Goal: Book appointment/travel/reservation

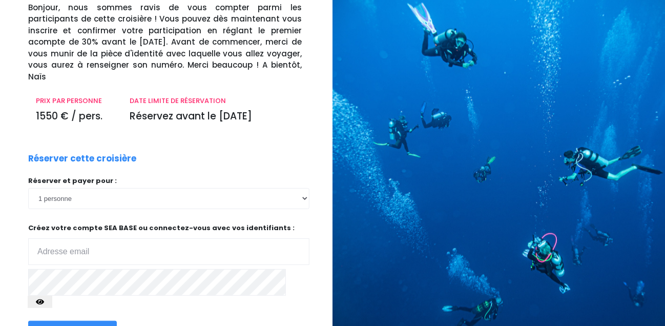
scroll to position [102, 0]
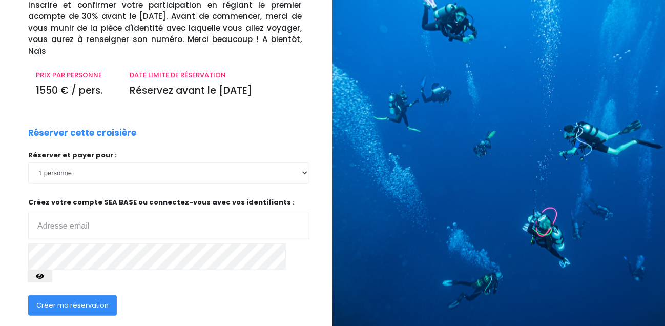
click at [58, 212] on input "email" at bounding box center [168, 225] width 281 height 27
type input "[EMAIL_ADDRESS][DOMAIN_NAME]"
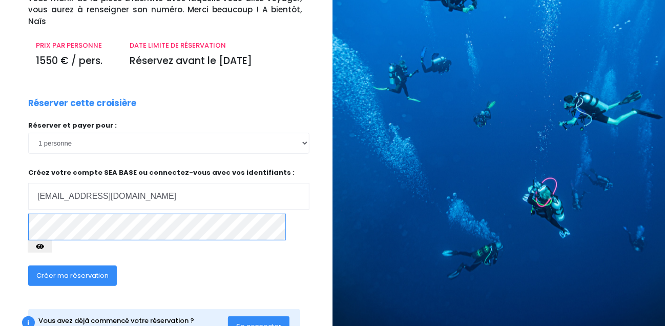
scroll to position [147, 0]
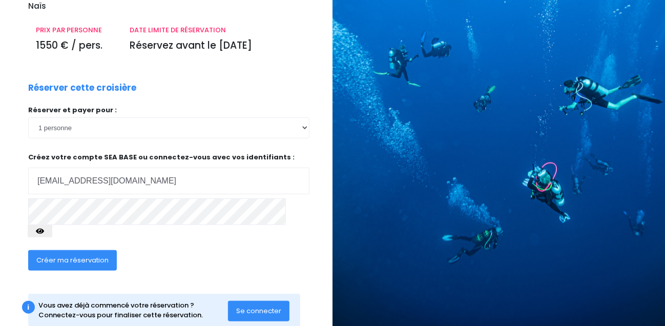
click at [62, 255] on span "Créer ma réservation" at bounding box center [72, 260] width 72 height 10
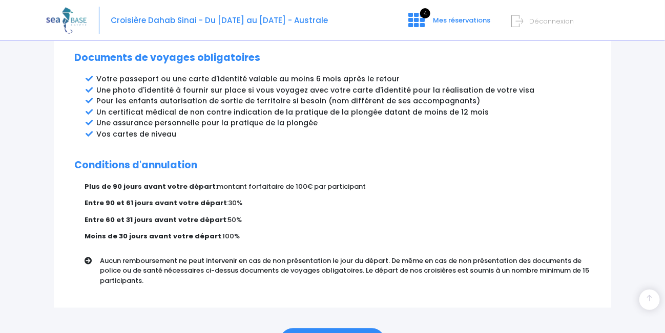
scroll to position [612, 0]
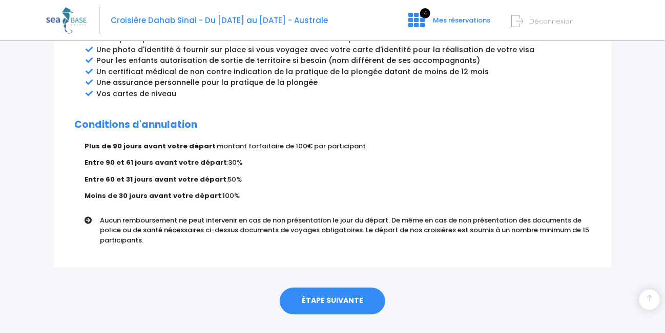
click at [328, 288] on link "ÉTAPE SUIVANTE" at bounding box center [332, 301] width 105 height 27
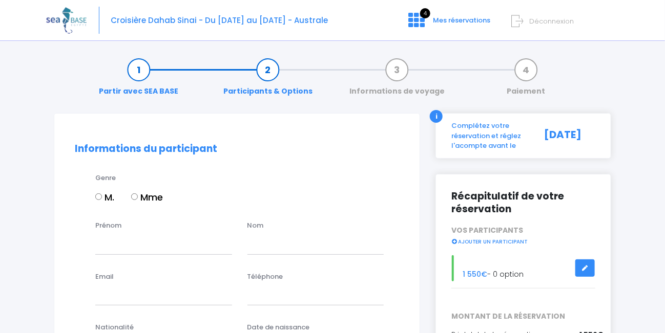
click at [97, 197] on input "M." at bounding box center [98, 197] width 7 height 7
radio input "true"
click at [124, 242] on input "Prénom" at bounding box center [163, 244] width 137 height 20
type input "[DEMOGRAPHIC_DATA]"
type input "BROSSE"
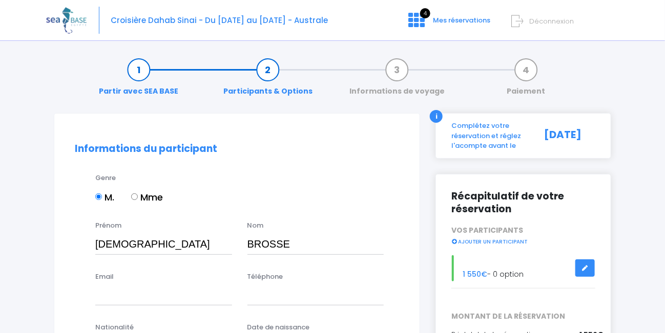
type input "[EMAIL_ADDRESS][DOMAIN_NAME]"
type input "0643835429"
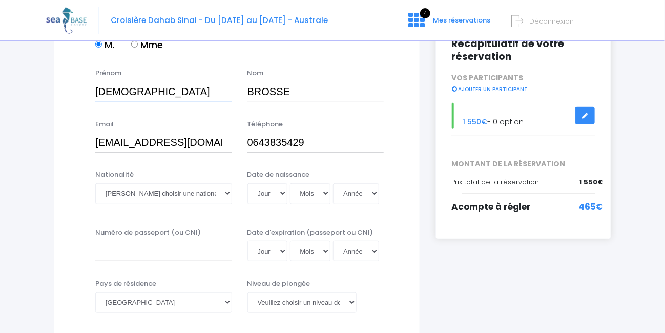
scroll to position [154, 0]
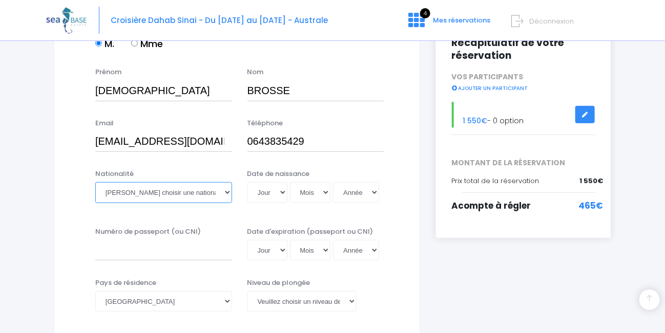
click at [167, 193] on select "Veuillez choisir une nationalité Afghane Albanaise Algerienne Allemande America…" at bounding box center [163, 192] width 137 height 20
select select "Française"
click at [95, 182] on select "Veuillez choisir une nationalité Afghane Albanaise Algerienne Allemande America…" at bounding box center [163, 192] width 137 height 20
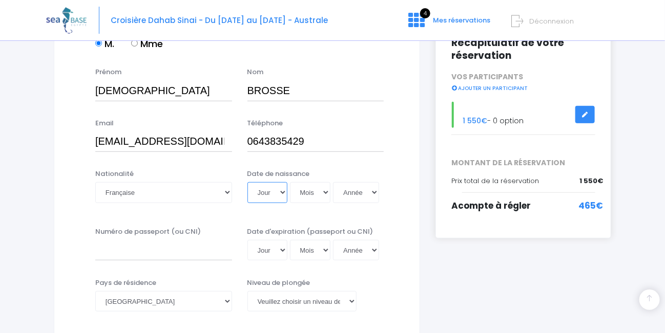
click at [282, 190] on select "Jour 01 02 03 04 05 06 07 08 09 10 11 12 13 14 15 16 17 18 19 20 21 22 23 24 25…" at bounding box center [267, 192] width 40 height 20
select select "29"
click at [247, 182] on select "Jour 01 02 03 04 05 06 07 08 09 10 11 12 13 14 15 16 17 18 19 20 21 22 23 24 25…" at bounding box center [267, 192] width 40 height 20
click at [322, 193] on select "Mois 01 02 03 04 05 06 07 08 09 10 11 12" at bounding box center [310, 192] width 41 height 20
select select "07"
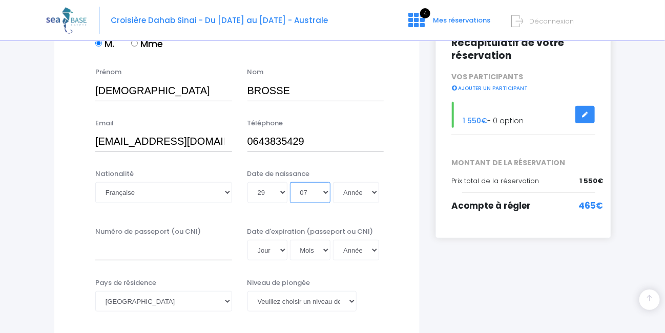
click at [290, 182] on select "Mois 01 02 03 04 05 06 07 08 09 10 11 12" at bounding box center [310, 192] width 41 height 20
click at [371, 191] on select "Année 2045 2044 2043 2042 2041 2040 2039 2038 2037 2036 2035 2034 2033 2032 203…" at bounding box center [356, 192] width 46 height 20
select select "2029"
click at [333, 182] on select "Année 2045 2044 2043 2042 2041 2040 2039 2038 2037 2036 2035 2034 2033 2032 203…" at bounding box center [356, 192] width 46 height 20
type input "2029-07-29"
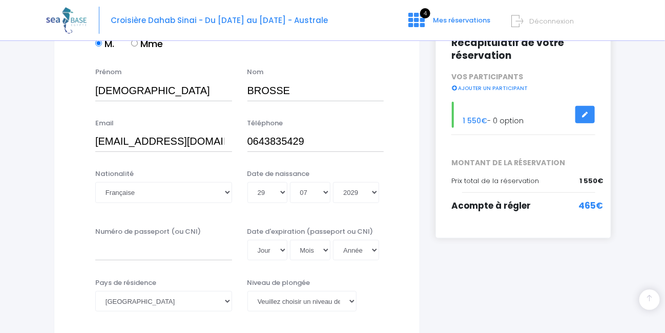
click at [129, 239] on div "Numéro de passeport (ou CNI)" at bounding box center [164, 244] width 152 height 34
click at [112, 252] on input "Numéro de passeport (ou CNI)" at bounding box center [163, 250] width 137 height 20
type input "19EA91330"
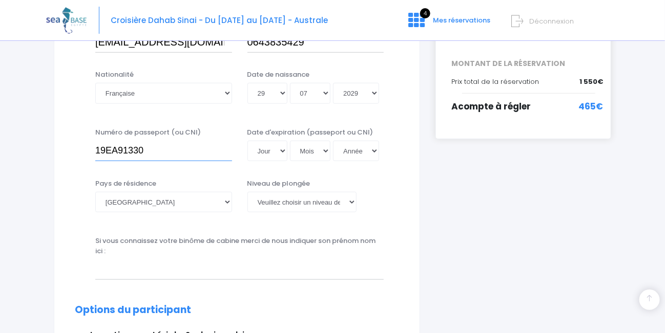
scroll to position [255, 0]
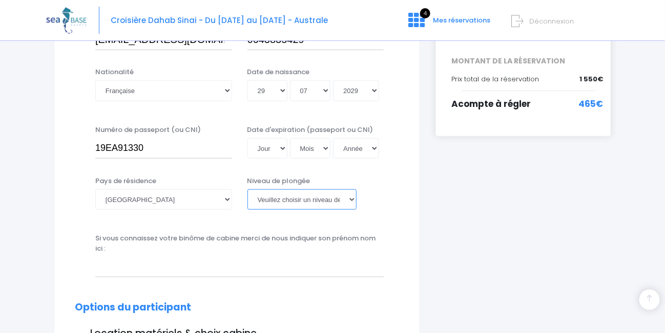
click at [322, 200] on select "Veuillez choisir un niveau de plongée Non plongeur Junior OW diver Adventure OW…" at bounding box center [301, 199] width 109 height 20
select select "N3"
click at [247, 189] on select "Veuillez choisir un niveau de plongée Non plongeur Junior OW diver Adventure OW…" at bounding box center [301, 199] width 109 height 20
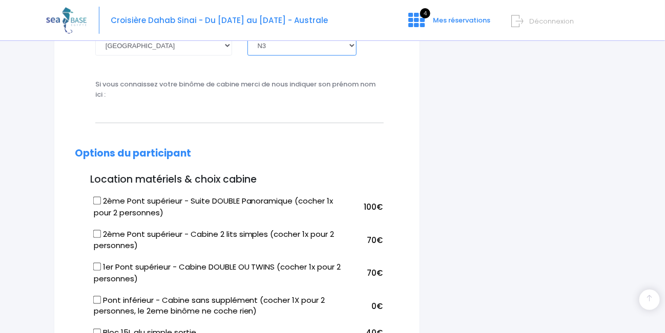
scroll to position [460, 0]
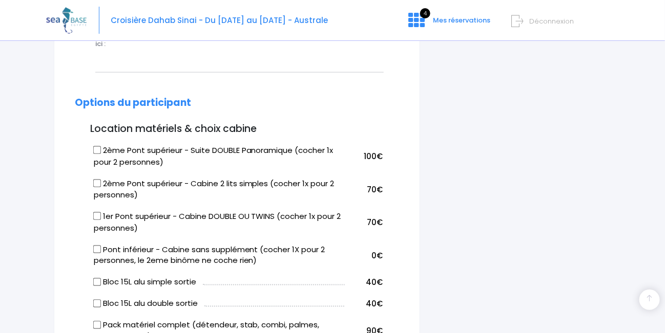
click at [96, 180] on input "2ème Pont supérieur - Cabine 2 lits simples (cocher 1x pour 2 personnes)" at bounding box center [97, 183] width 8 height 8
checkbox input "true"
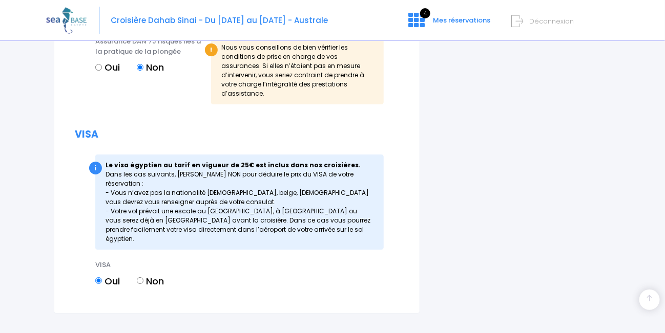
scroll to position [1273, 0]
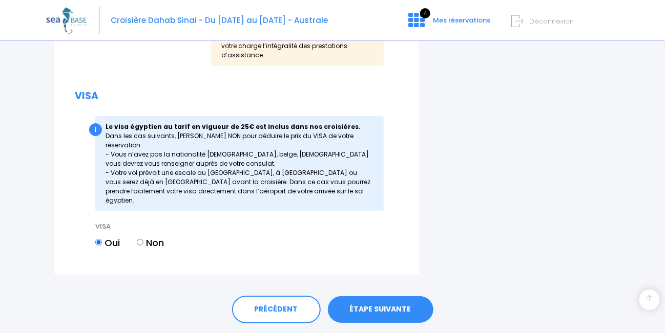
click at [372, 296] on link "ÉTAPE SUIVANTE" at bounding box center [380, 309] width 105 height 27
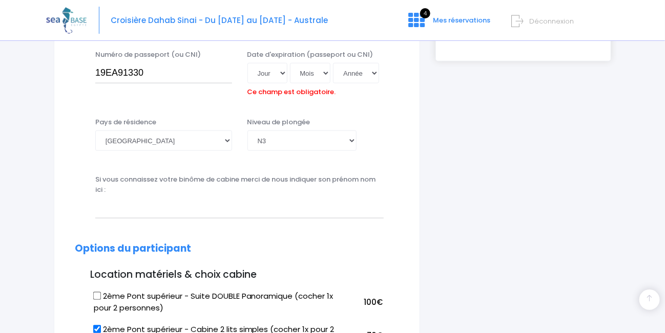
scroll to position [311, 0]
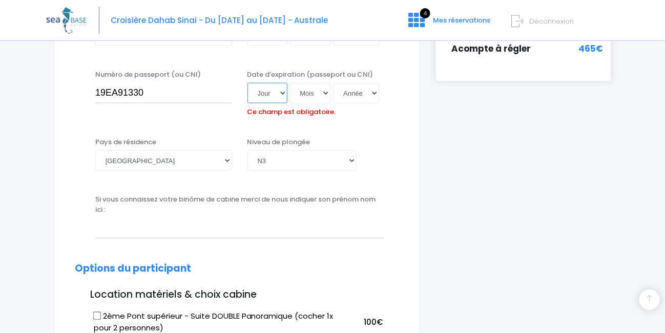
click at [271, 91] on select "Jour 01 02 03 04 05 06 07 08 09 10 11 12 13 14 15 16 17 18 19 20 21 22 23 24 25…" at bounding box center [267, 93] width 40 height 20
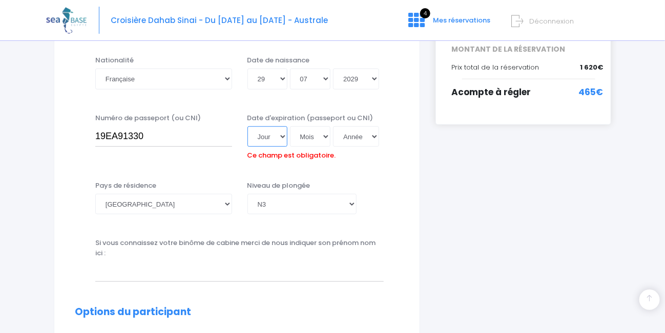
scroll to position [260, 0]
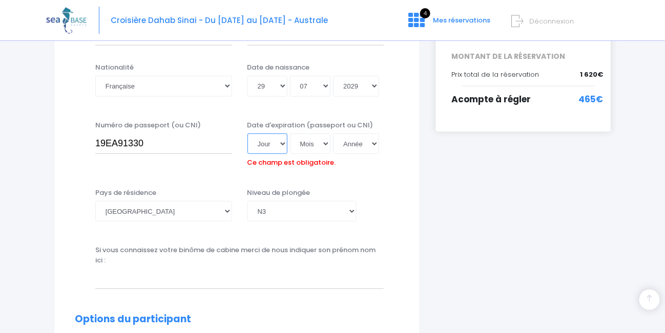
click at [278, 142] on select "Jour 01 02 03 04 05 06 07 08 09 10 11 12 13 14 15 16 17 18 19 20 21 22 23 24 25…" at bounding box center [267, 144] width 40 height 20
select select "29"
click at [247, 134] on select "Jour 01 02 03 04 05 06 07 08 09 10 11 12 13 14 15 16 17 18 19 20 21 22 23 24 25…" at bounding box center [267, 144] width 40 height 20
click at [321, 142] on select "Mois 01 02 03 04 05 06 07 08 09 10 11 12" at bounding box center [310, 144] width 41 height 20
select select "07"
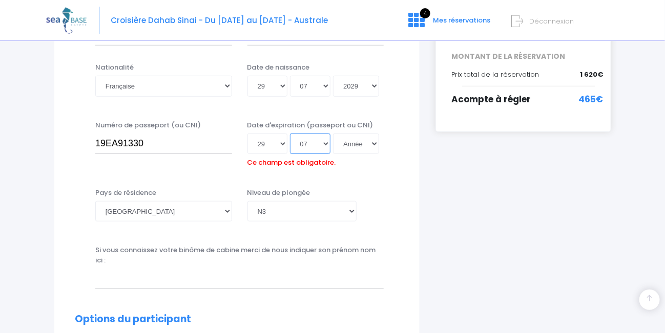
click at [290, 134] on select "Mois 01 02 03 04 05 06 07 08 09 10 11 12" at bounding box center [310, 144] width 41 height 20
click at [370, 142] on select "Année 2045 2044 2043 2042 2041 2040 2039 2038 2037 2036 2035 2034 2033 2032 203…" at bounding box center [356, 144] width 46 height 20
select select "2029"
click at [333, 134] on select "Année 2045 2044 2043 2042 2041 2040 2039 2038 2037 2036 2035 2034 2033 2032 203…" at bounding box center [356, 144] width 46 height 20
type input "2029-07-29"
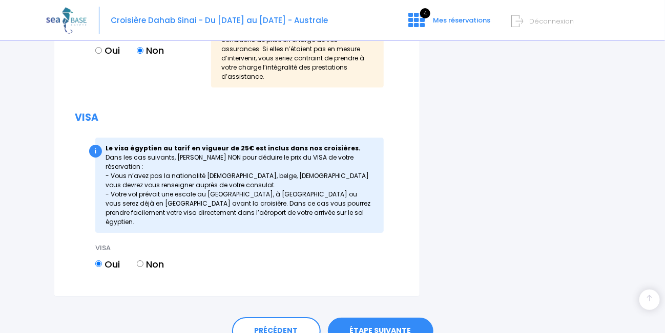
scroll to position [1289, 0]
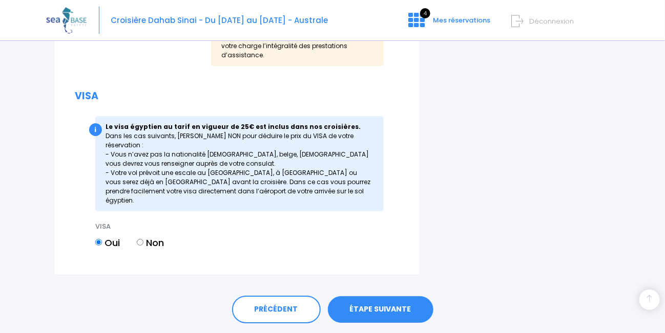
click at [367, 296] on link "ÉTAPE SUIVANTE" at bounding box center [380, 309] width 105 height 27
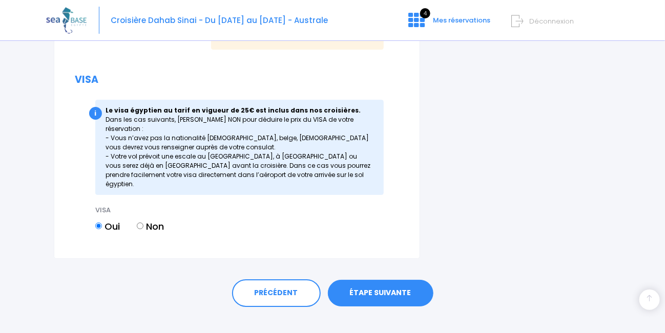
scroll to position [1273, 0]
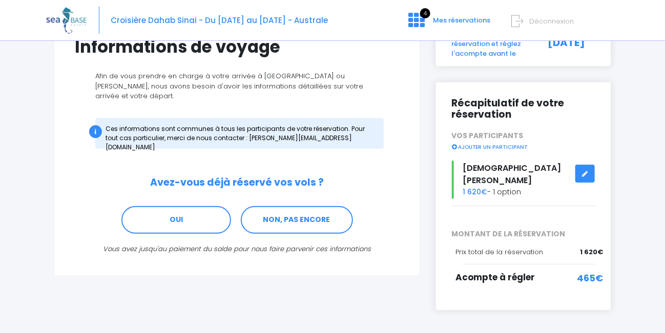
scroll to position [102, 0]
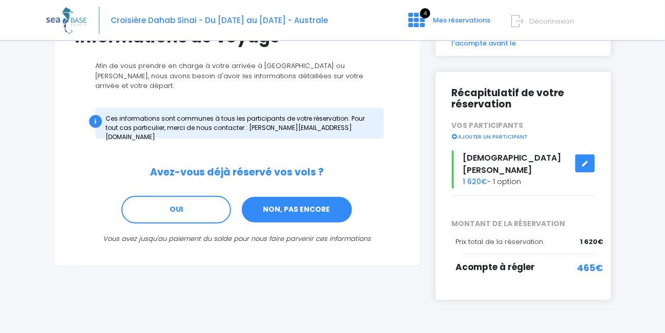
click at [289, 198] on link "NON, PAS ENCORE" at bounding box center [297, 210] width 112 height 28
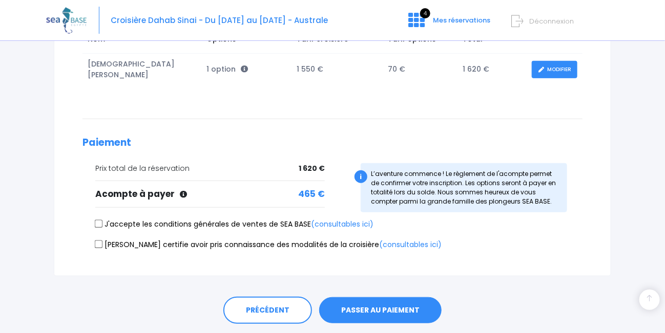
scroll to position [214, 0]
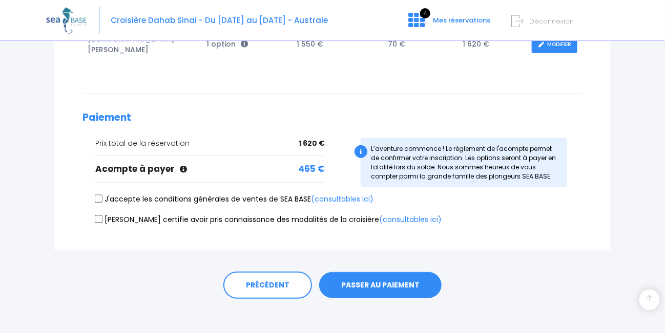
click at [100, 195] on input "J'accepte les conditions générales de ventes de SEA BASE (consultables ici)" at bounding box center [99, 199] width 8 height 8
checkbox input "true"
click at [97, 216] on input "Je certifie avoir pris connaissance des modalités de la croisière (consultables…" at bounding box center [99, 220] width 8 height 8
checkbox input "true"
click at [387, 279] on button "PASSER AU PAIEMENT" at bounding box center [380, 285] width 122 height 27
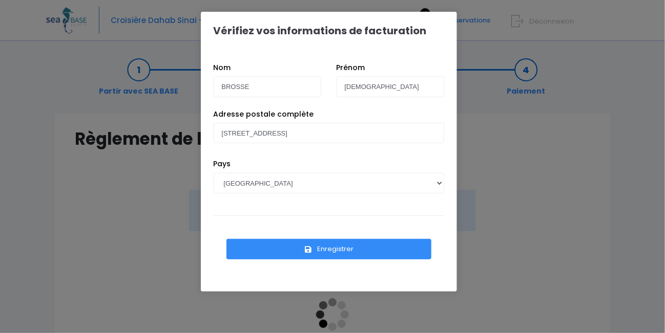
click at [323, 248] on button "Enregistrer" at bounding box center [328, 249] width 205 height 20
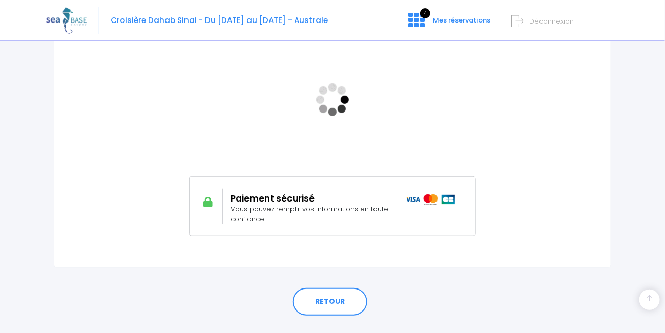
scroll to position [237, 0]
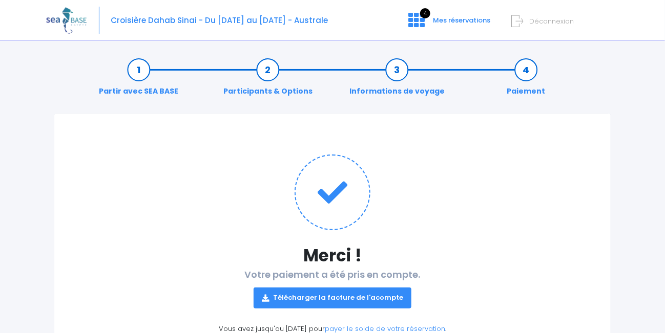
click at [307, 296] on link "Télécharger la facture de l'acompte" at bounding box center [332, 298] width 158 height 20
